Goal: Browse casually

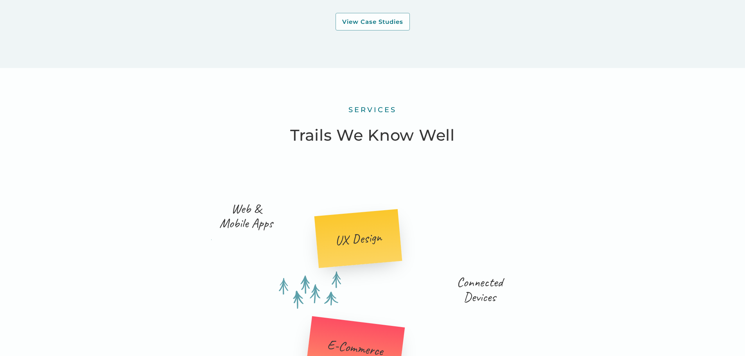
scroll to position [1094, 0]
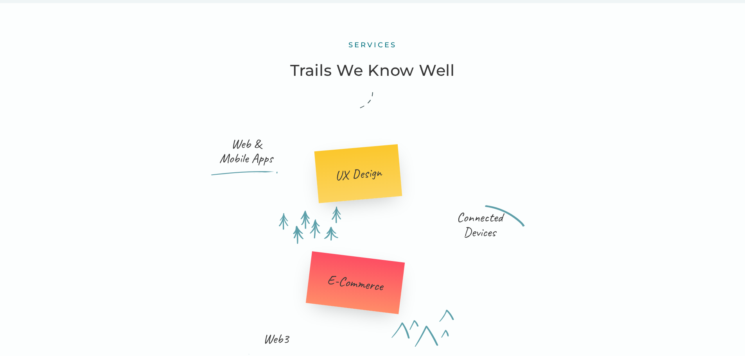
drag, startPoint x: 161, startPoint y: 183, endPoint x: 154, endPoint y: 158, distance: 26.1
click at [158, 174] on div "services Trails We Know Well Web & Mobile Apps UX Design Connected Devices E-Co…" at bounding box center [372, 303] width 625 height 600
drag, startPoint x: 150, startPoint y: 149, endPoint x: 153, endPoint y: 164, distance: 15.0
click at [150, 149] on div "services Trails We Know Well Web & Mobile Apps UX Design Connected Devices E-Co…" at bounding box center [372, 303] width 625 height 600
click at [153, 164] on div "services Trails We Know Well Web & Mobile Apps UX Design Connected Devices E-Co…" at bounding box center [372, 303] width 625 height 600
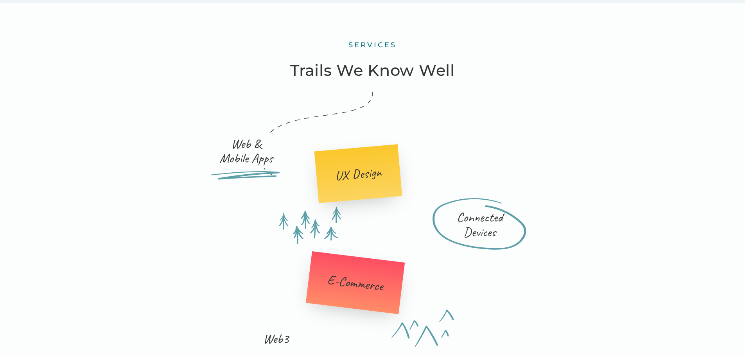
click at [153, 161] on div "services Trails We Know Well Web & Mobile Apps UX Design Connected Devices E-Co…" at bounding box center [372, 303] width 625 height 600
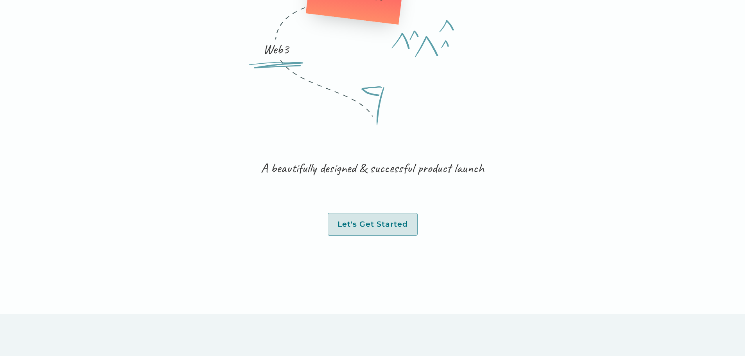
scroll to position [1681, 0]
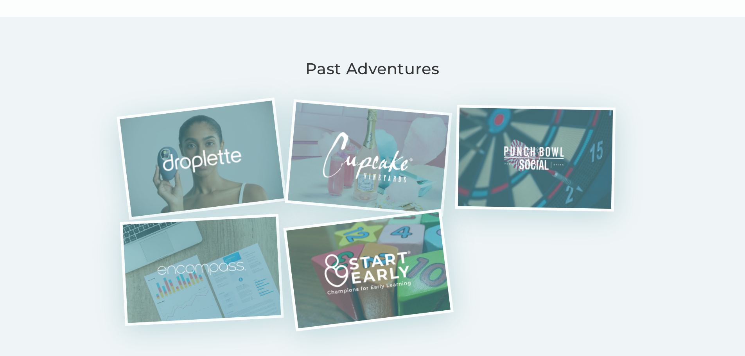
drag, startPoint x: 54, startPoint y: 244, endPoint x: 54, endPoint y: 255, distance: 11.3
click at [54, 244] on div "Past Adventures Transforming [MEDICAL_DATA] Through Connected Technology Find J…" at bounding box center [372, 307] width 745 height 581
click at [53, 252] on div "Past Adventures Transforming [MEDICAL_DATA] Through Connected Technology Find J…" at bounding box center [372, 307] width 745 height 581
click at [53, 259] on div "Past Adventures Transforming [MEDICAL_DATA] Through Connected Technology Find J…" at bounding box center [372, 307] width 745 height 581
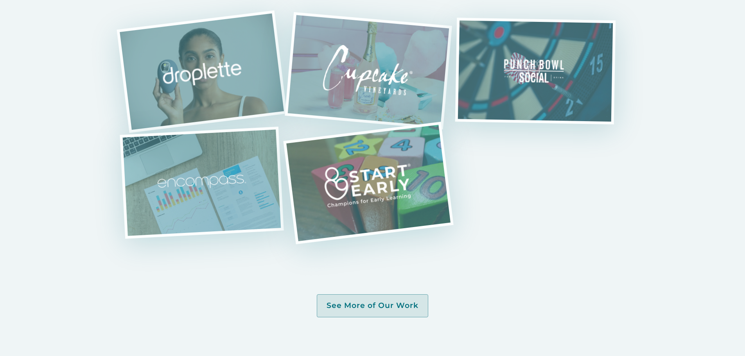
scroll to position [1876, 0]
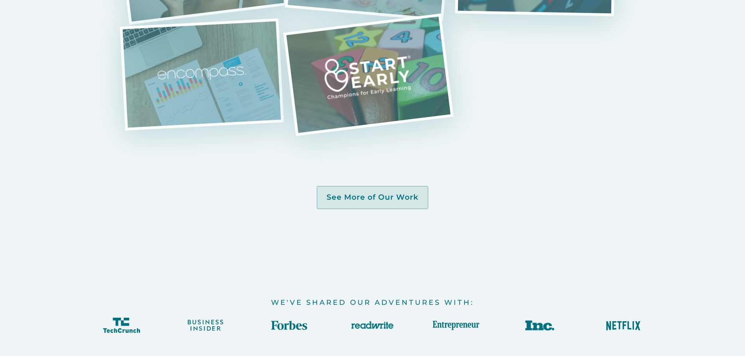
click at [156, 175] on div "Past Adventures Transforming [MEDICAL_DATA] Through Connected Technology Find J…" at bounding box center [372, 54] width 625 height 387
click at [157, 248] on div "We've Shared Our Adventures With:" at bounding box center [372, 311] width 625 height 127
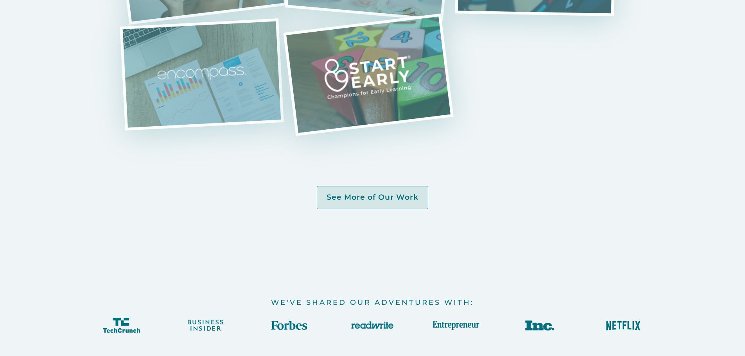
click at [156, 248] on div "We've Shared Our Adventures With:" at bounding box center [372, 311] width 625 height 127
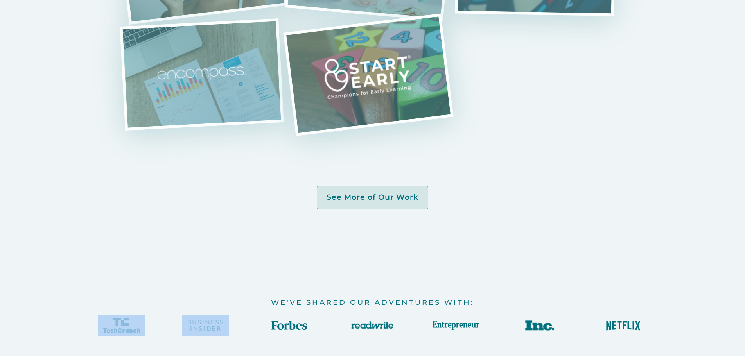
click at [156, 248] on div "We've Shared Our Adventures With:" at bounding box center [372, 311] width 625 height 127
